Goal: Task Accomplishment & Management: Manage account settings

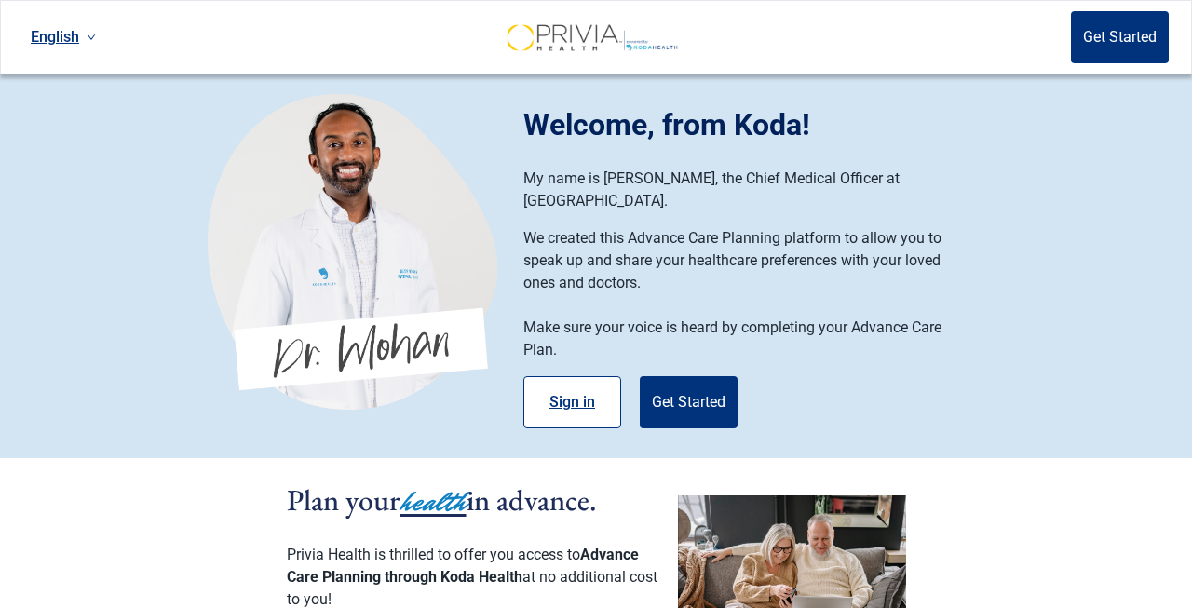
click at [551, 376] on button "Sign in" at bounding box center [573, 402] width 98 height 52
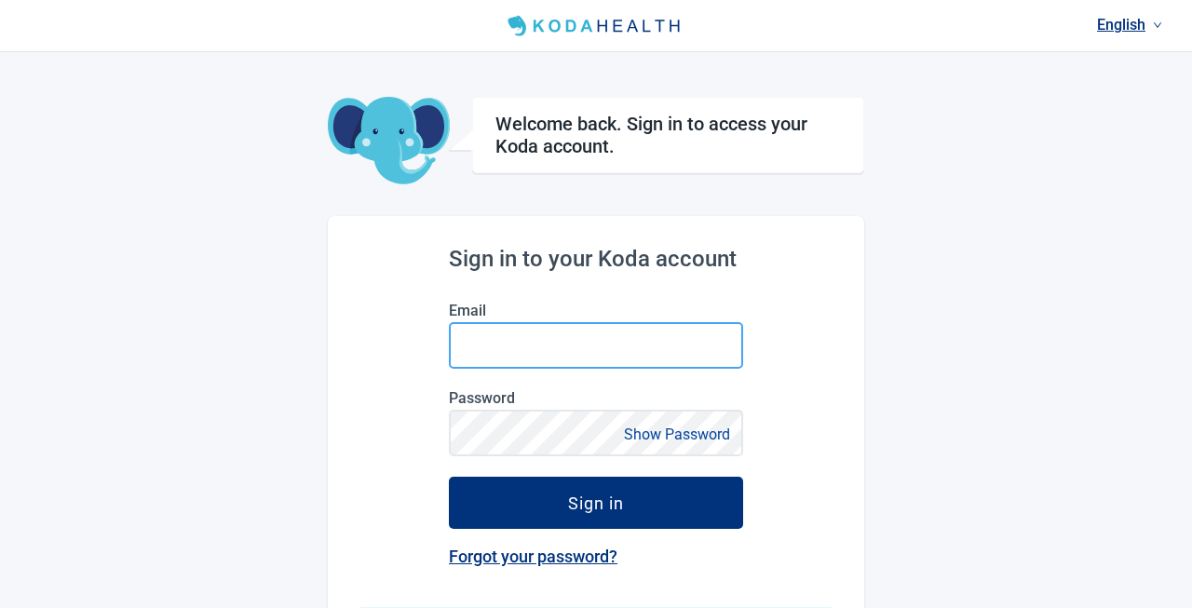
click at [523, 338] on input "Email" at bounding box center [596, 345] width 294 height 47
type input "[EMAIL_ADDRESS][DOMAIN_NAME]"
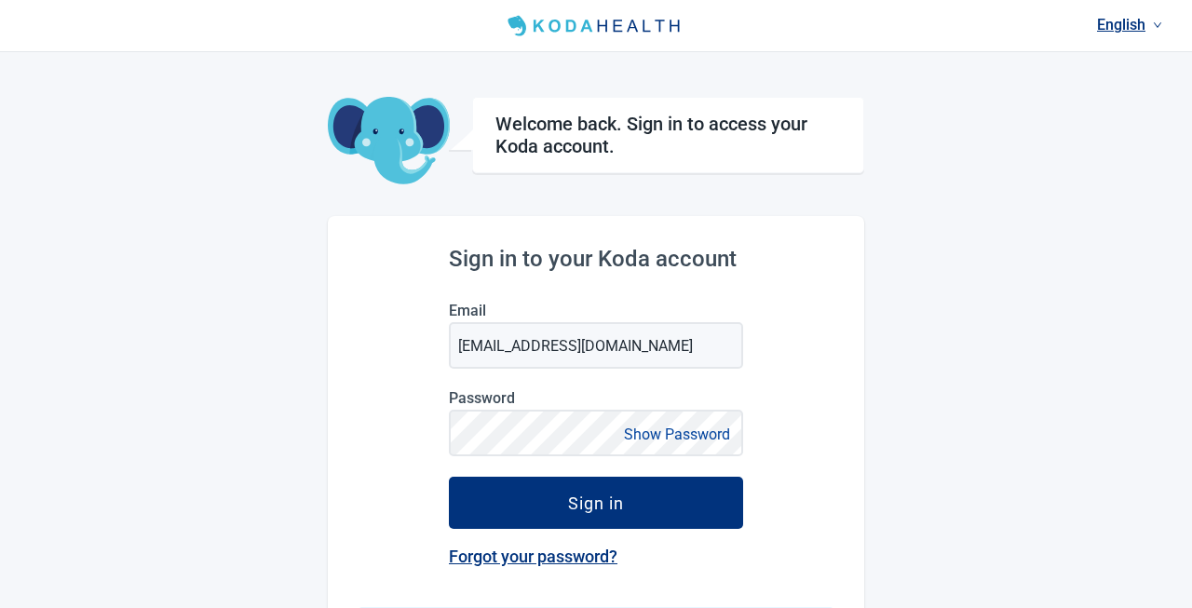
click at [658, 436] on button "Show Password" at bounding box center [677, 434] width 117 height 25
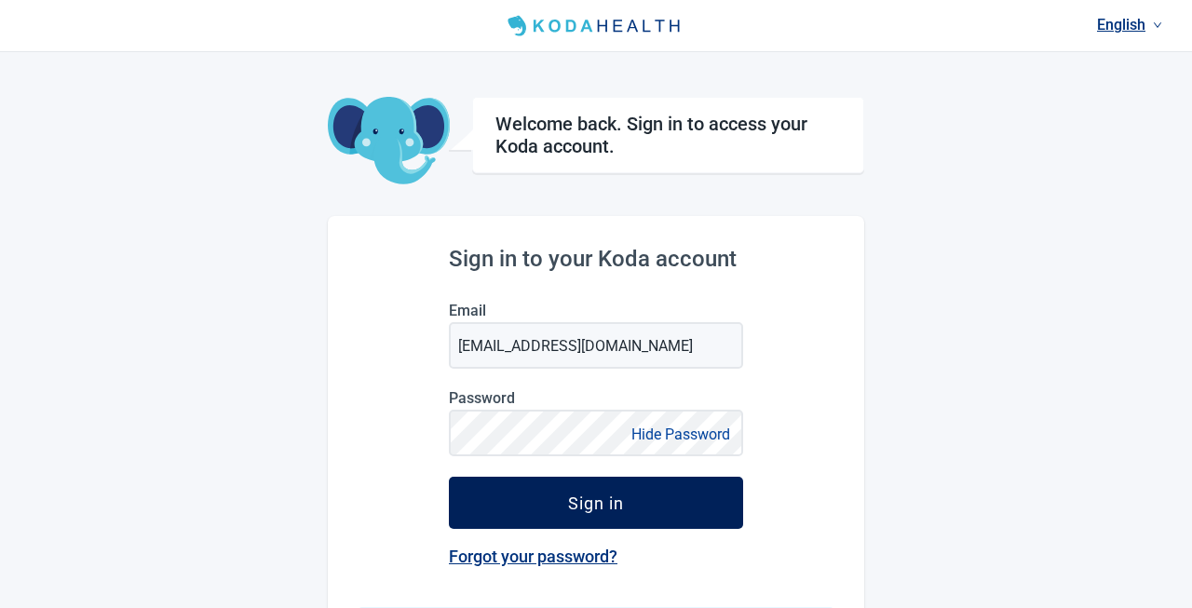
click at [598, 500] on div "Sign in" at bounding box center [596, 503] width 56 height 19
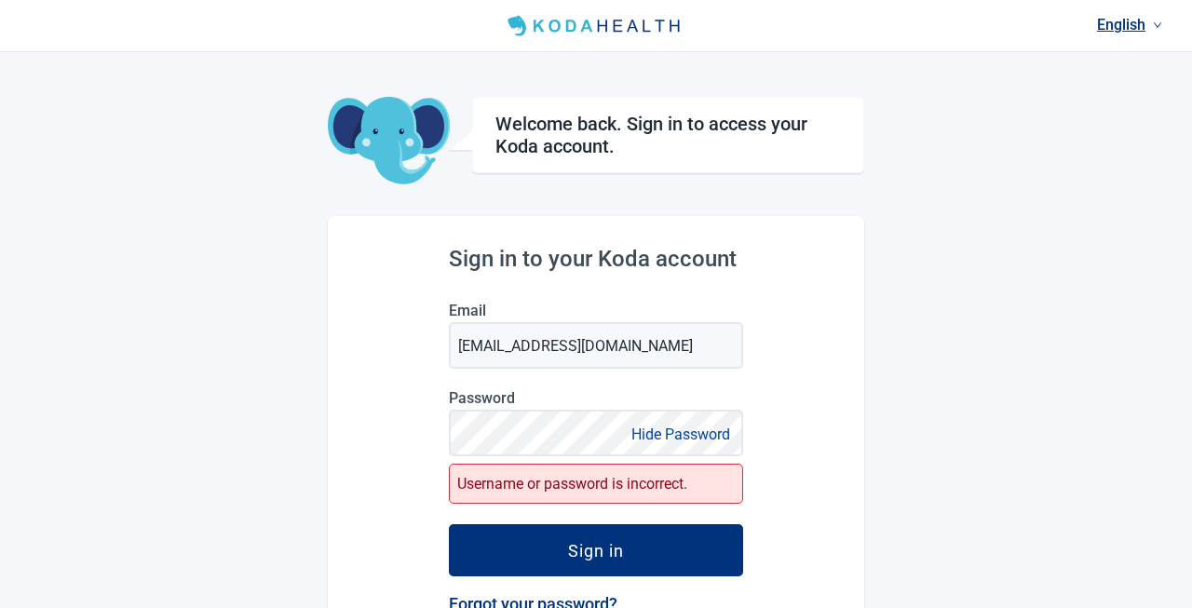
click at [850, 396] on div "Sign in to your Koda account Email [EMAIL_ADDRESS][DOMAIN_NAME] Password Hide P…" at bounding box center [596, 521] width 537 height 610
